Goal: Task Accomplishment & Management: Use online tool/utility

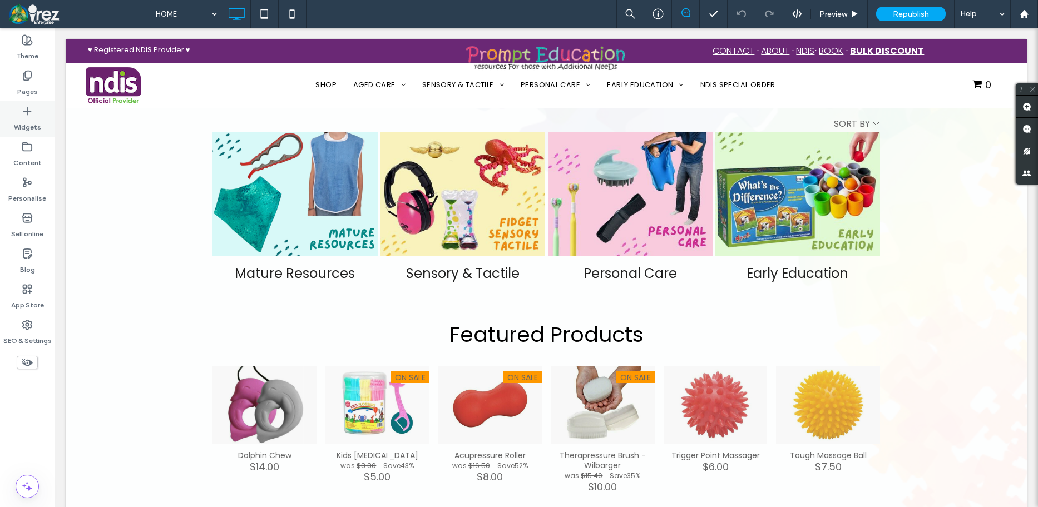
click at [31, 116] on icon at bounding box center [27, 111] width 11 height 11
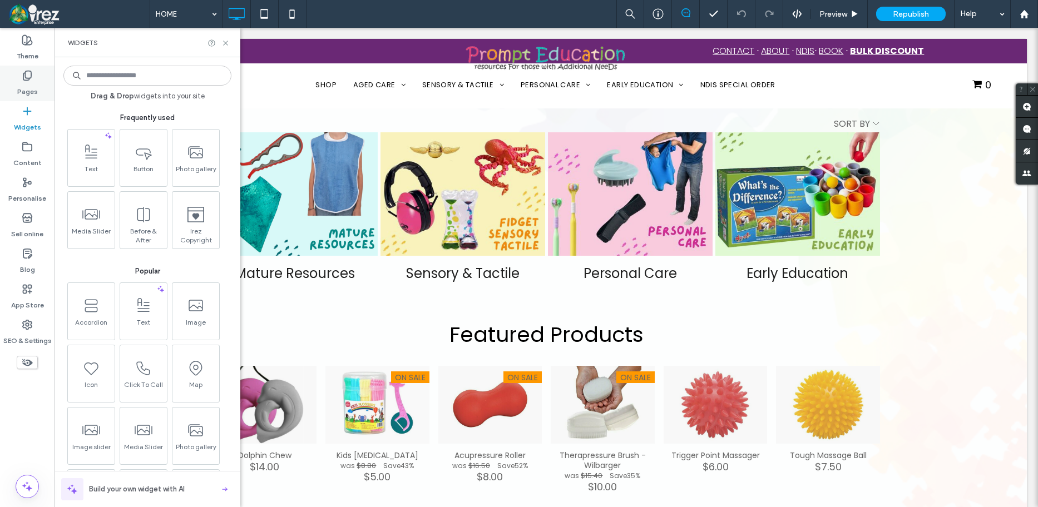
click at [25, 82] on label "Pages" at bounding box center [27, 89] width 21 height 16
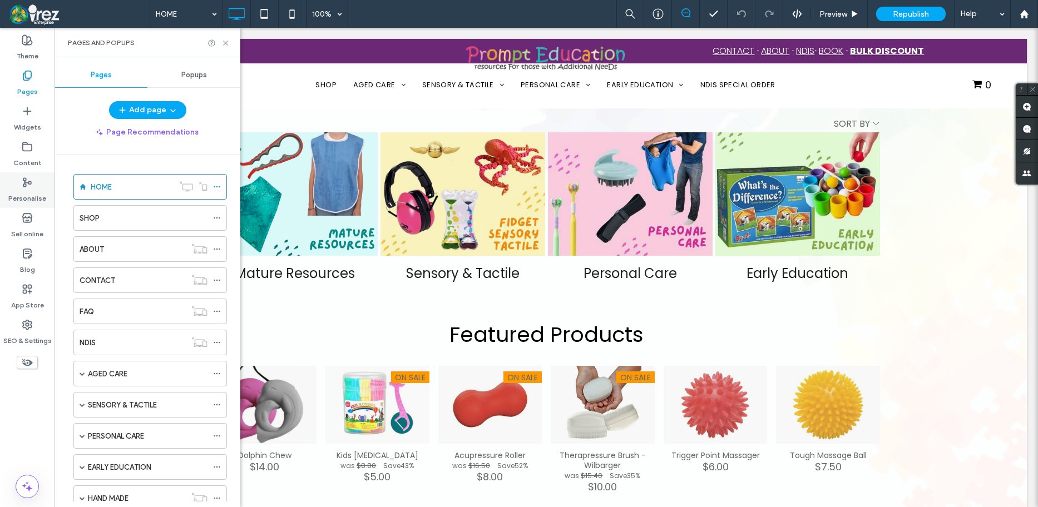
click at [26, 196] on label "Personalise" at bounding box center [27, 196] width 38 height 16
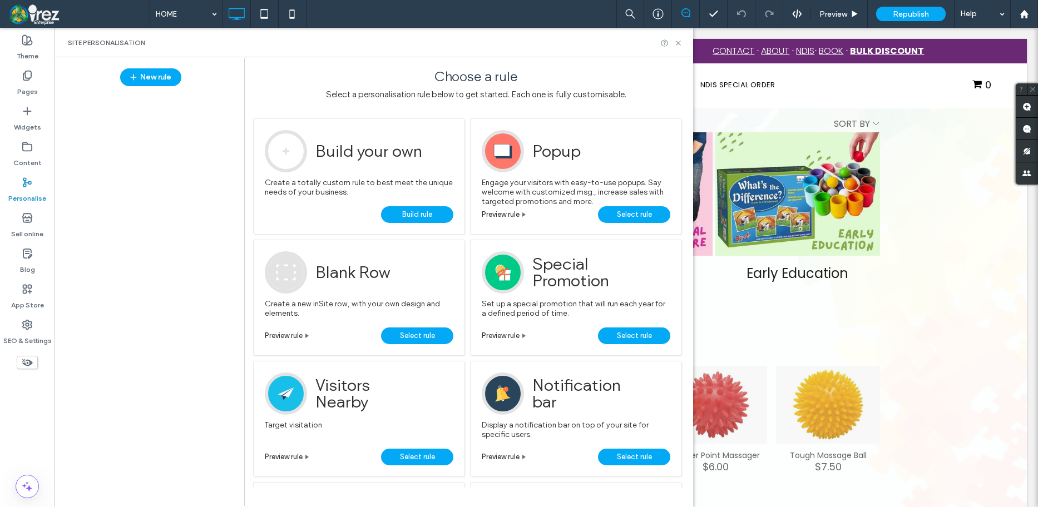
click at [635, 456] on span "Select rule" at bounding box center [634, 457] width 35 height 17
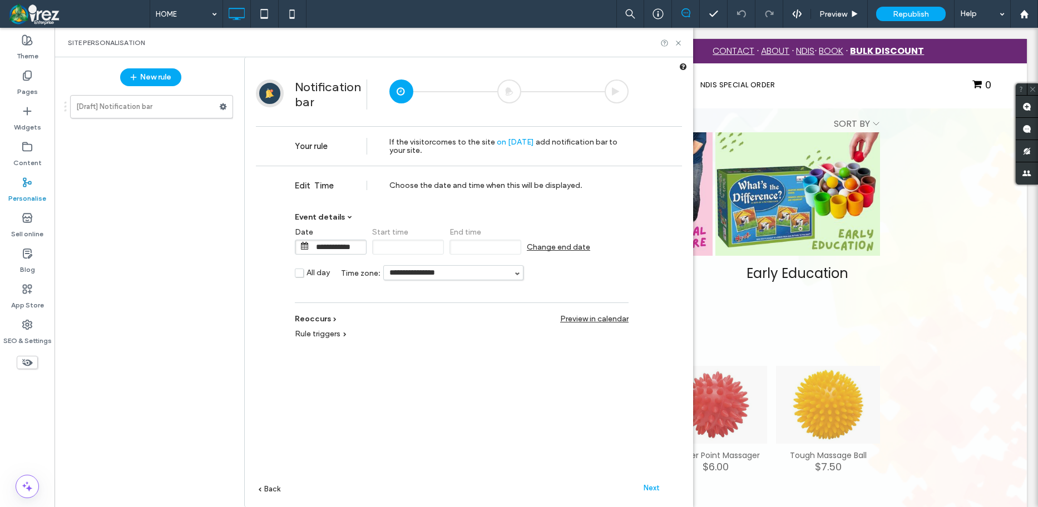
click at [654, 486] on span "Next" at bounding box center [652, 488] width 16 height 8
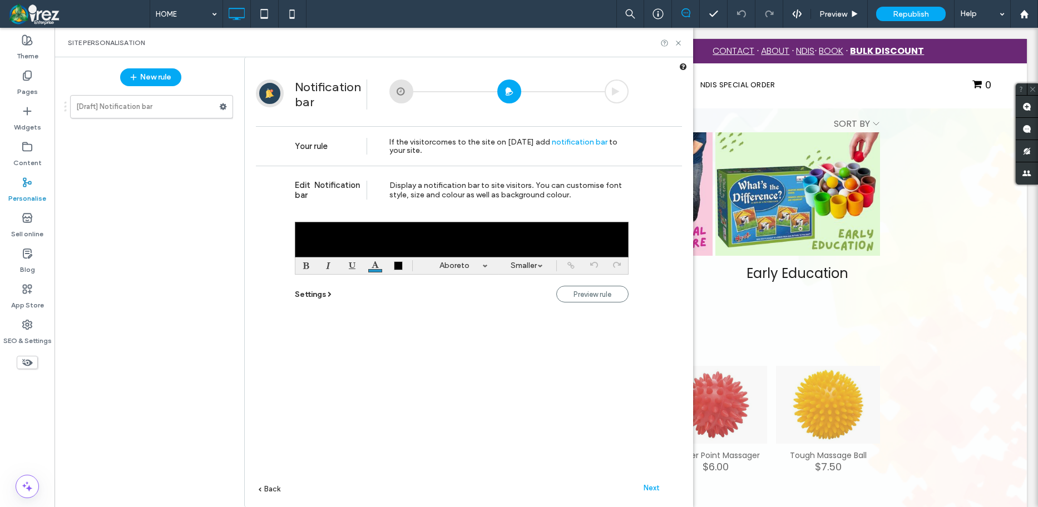
click at [397, 238] on div at bounding box center [462, 240] width 334 height 36
click at [310, 297] on span "Settings" at bounding box center [310, 294] width 31 height 9
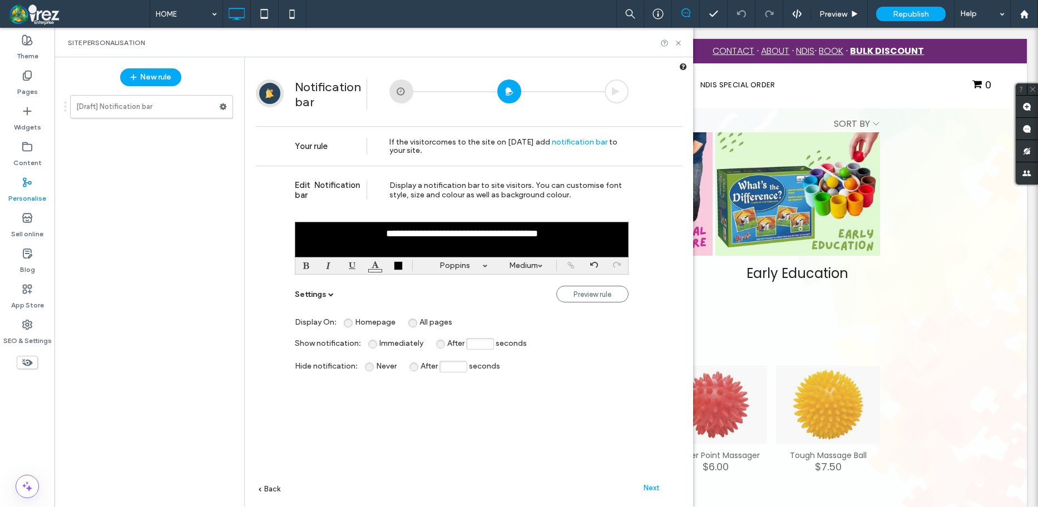
click at [420, 322] on span "All pages" at bounding box center [436, 322] width 33 height 9
click at [649, 487] on span "Next" at bounding box center [652, 488] width 16 height 8
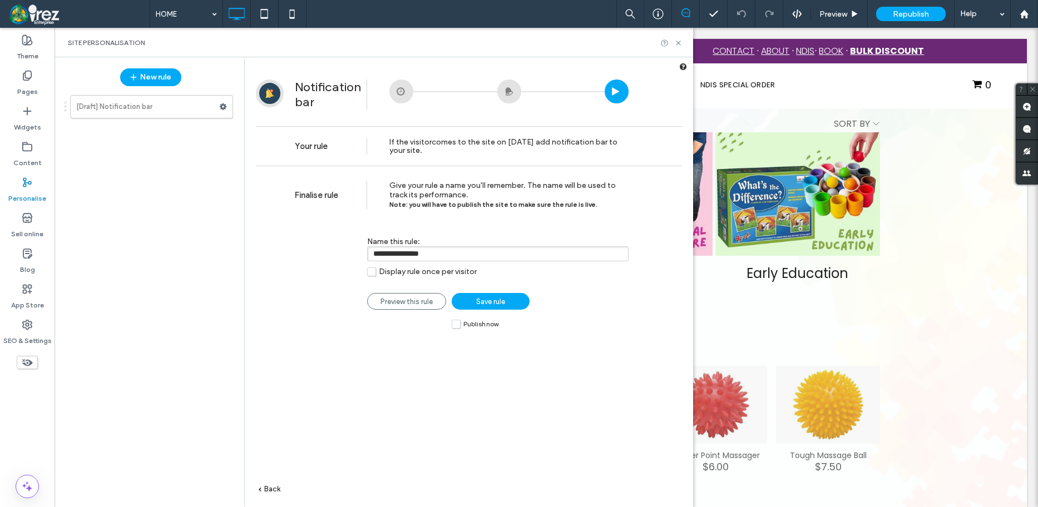
click at [451, 248] on input "**********" at bounding box center [498, 254] width 262 height 15
type input "**********"
click at [501, 301] on span "Save rule" at bounding box center [490, 302] width 29 height 8
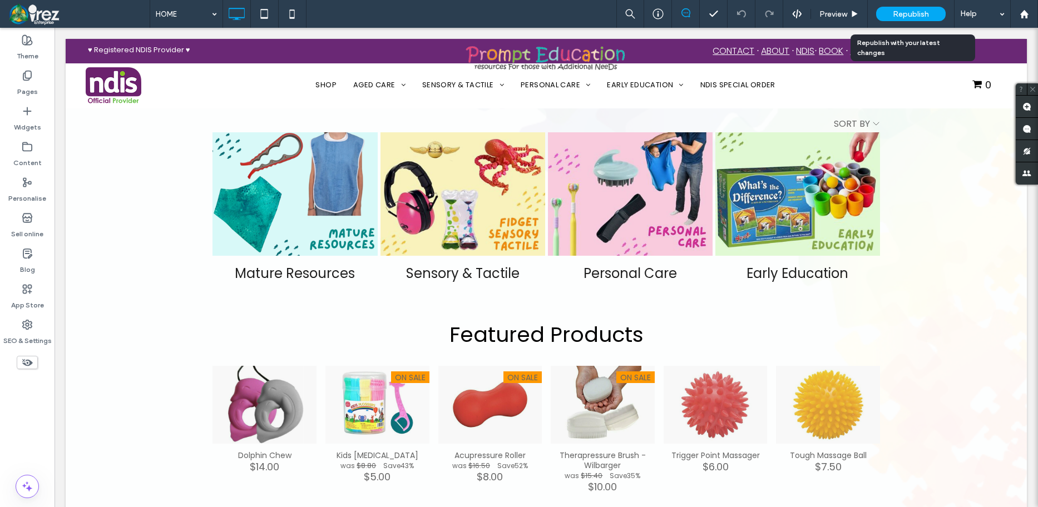
click at [908, 16] on span "Republish" at bounding box center [911, 13] width 36 height 9
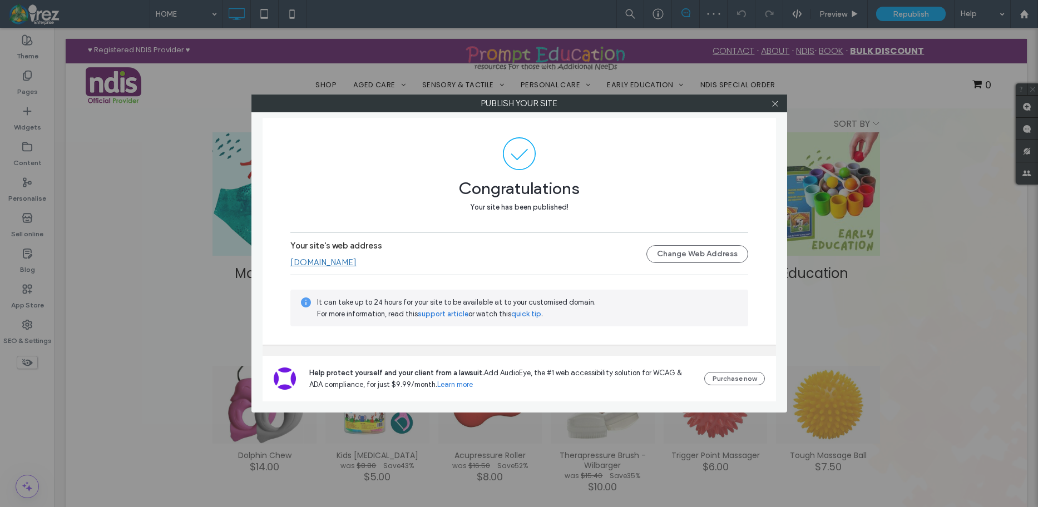
click at [357, 265] on link "[DOMAIN_NAME]" at bounding box center [323, 263] width 66 height 10
